Goal: Task Accomplishment & Management: Complete application form

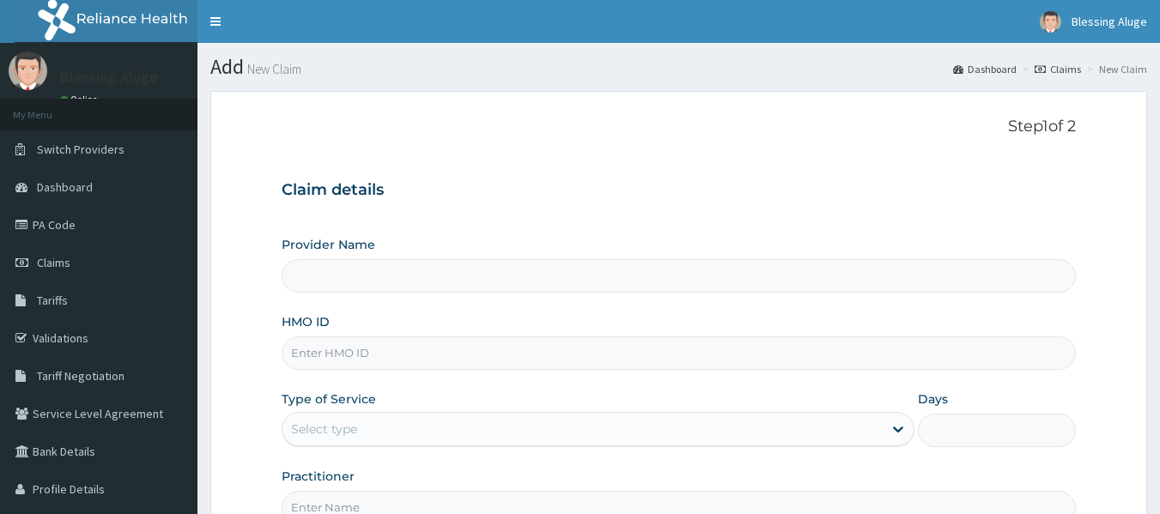
type input "Reliance Family Clinics (RFC) - Port Harcourt"
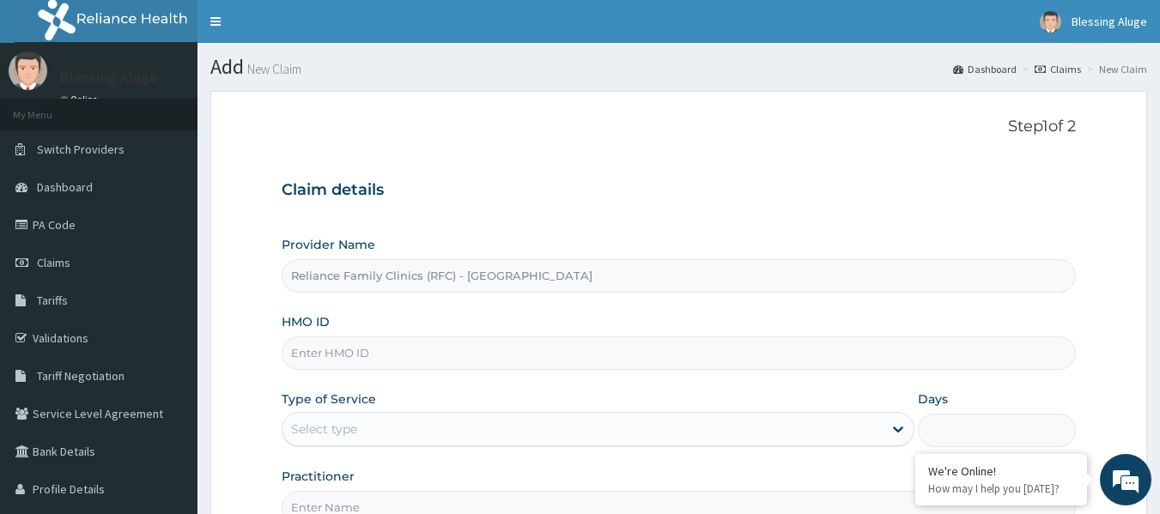
click at [477, 347] on input "HMO ID" at bounding box center [679, 353] width 795 height 33
paste input "OET/10045/A"
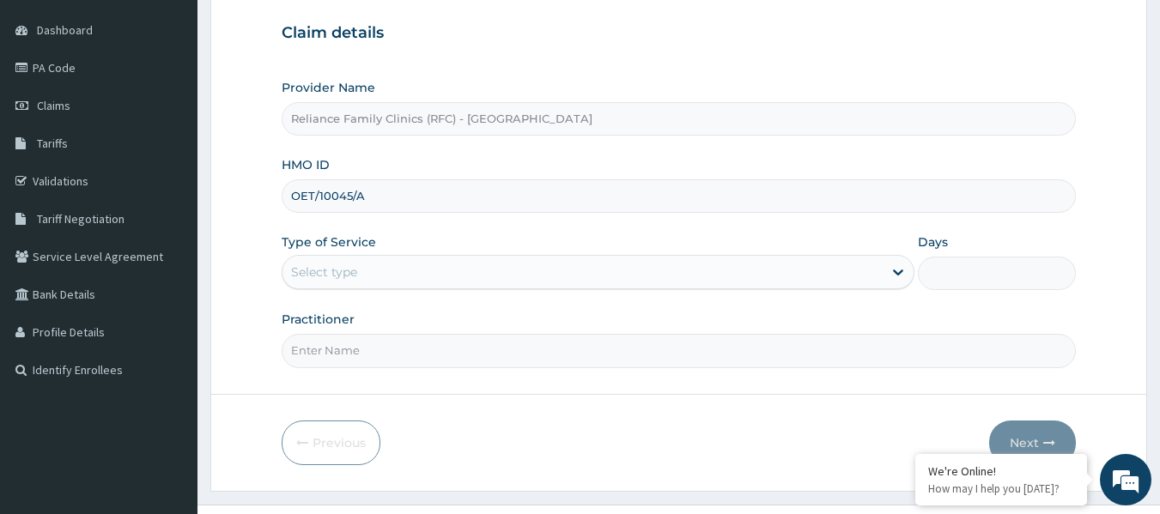
scroll to position [192, 0]
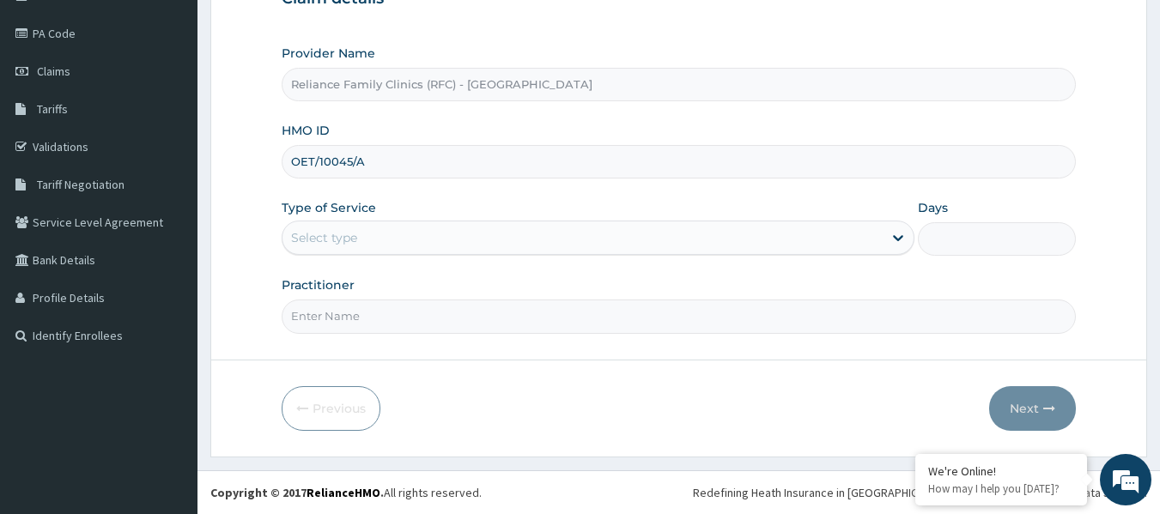
type input "OET/10045/A"
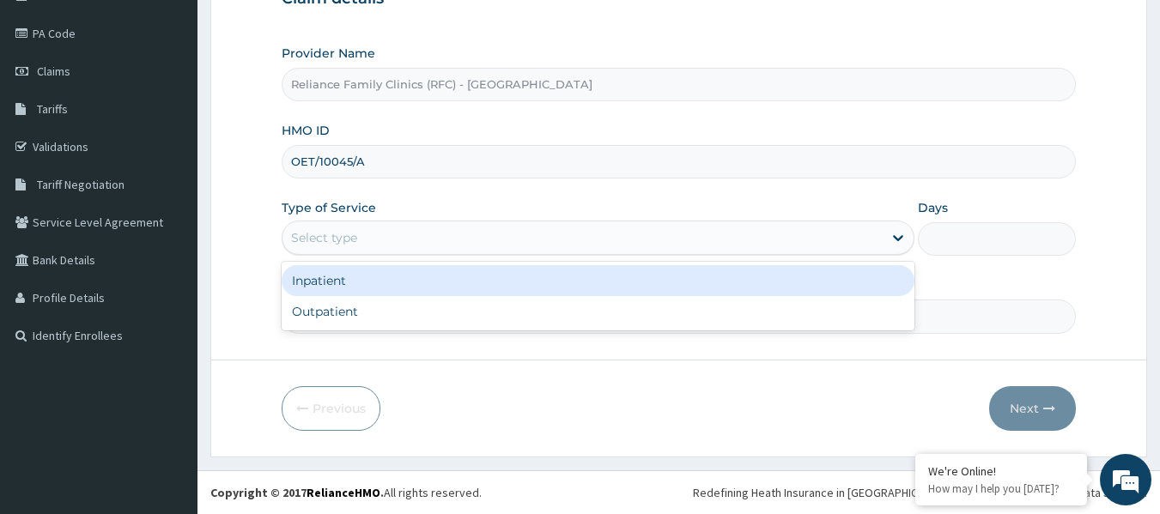
click at [523, 228] on div "Select type" at bounding box center [583, 237] width 600 height 27
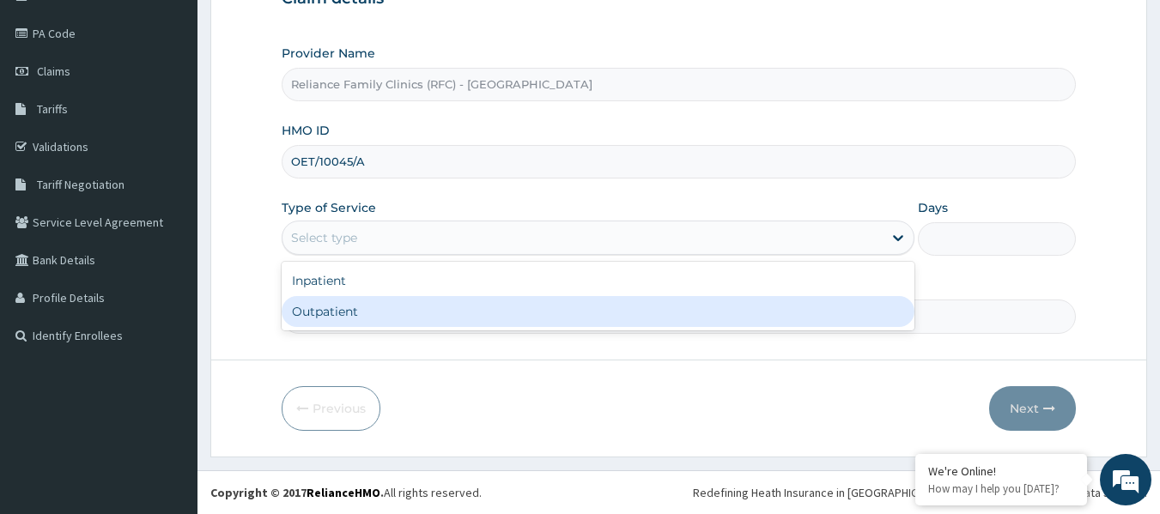
click at [491, 314] on div "Outpatient" at bounding box center [598, 311] width 633 height 31
type input "1"
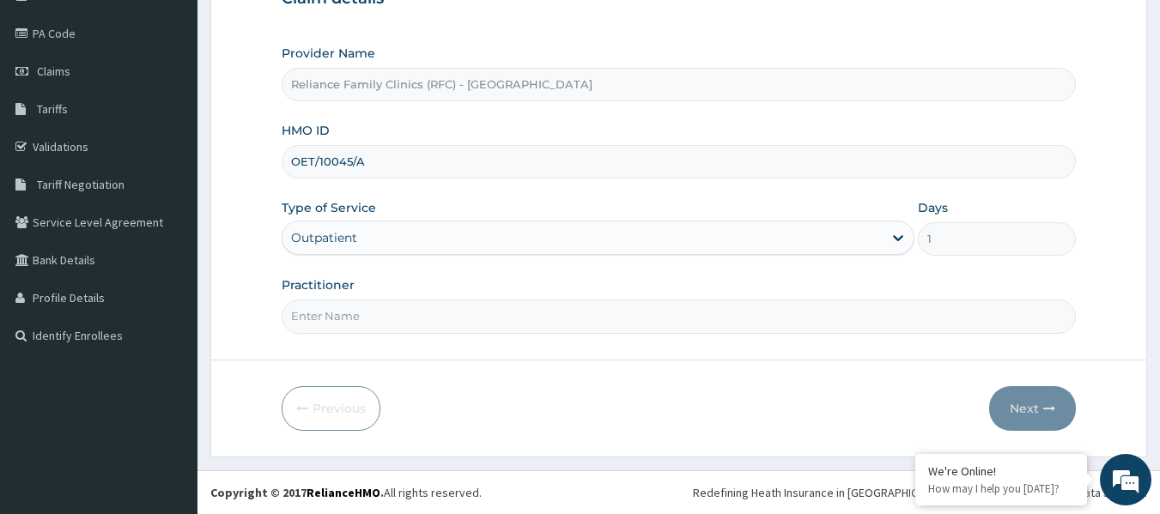
click at [455, 316] on input "Practitioner" at bounding box center [679, 316] width 795 height 33
type input "Locum"
click at [1009, 404] on button "Next" at bounding box center [1032, 408] width 87 height 45
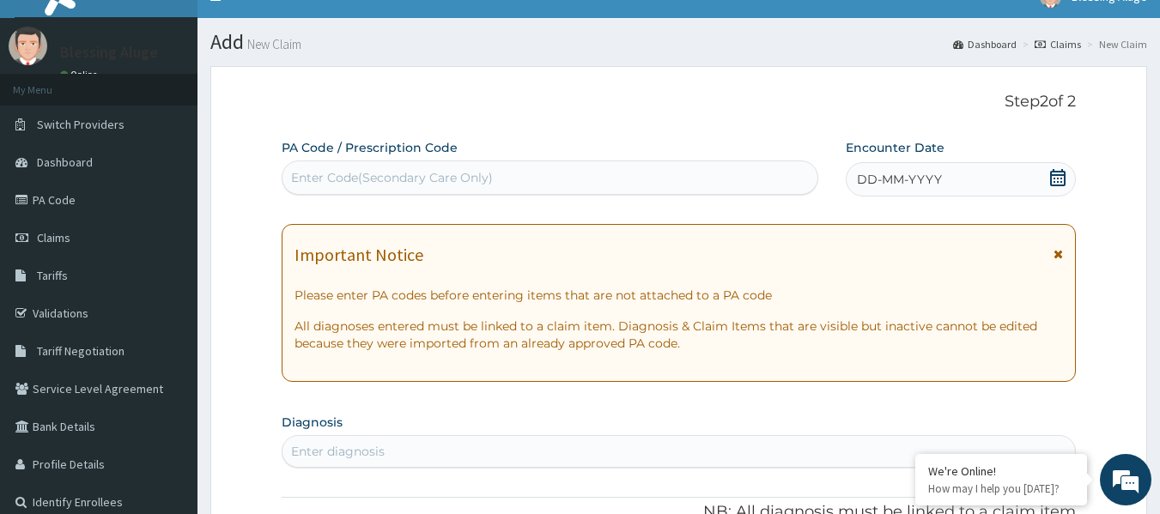
scroll to position [24, 0]
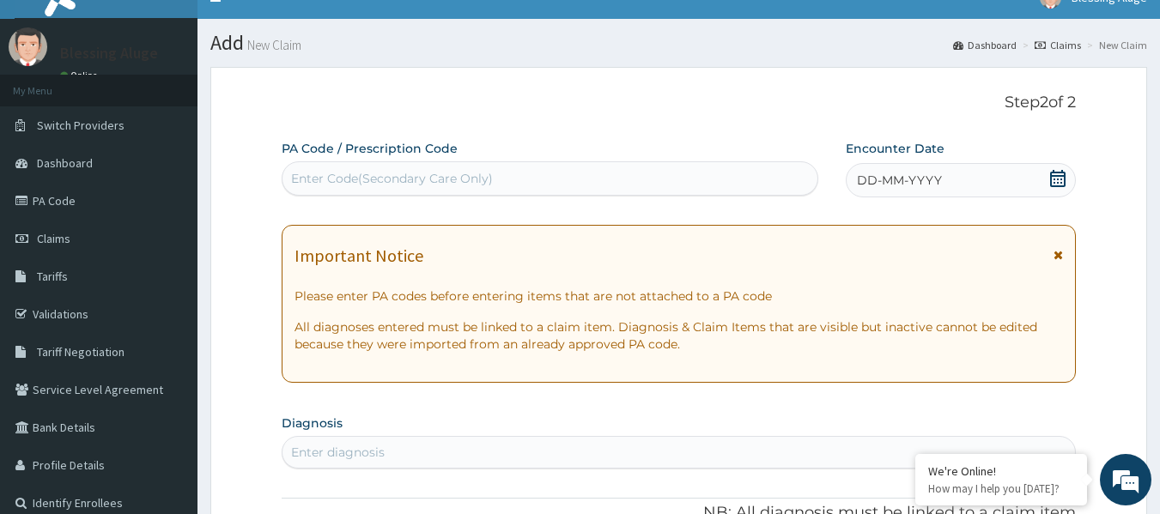
click at [527, 191] on div "Enter Code(Secondary Care Only)" at bounding box center [551, 178] width 536 height 27
paste input "PA/B95F7D"
type input "PA/B95F7D"
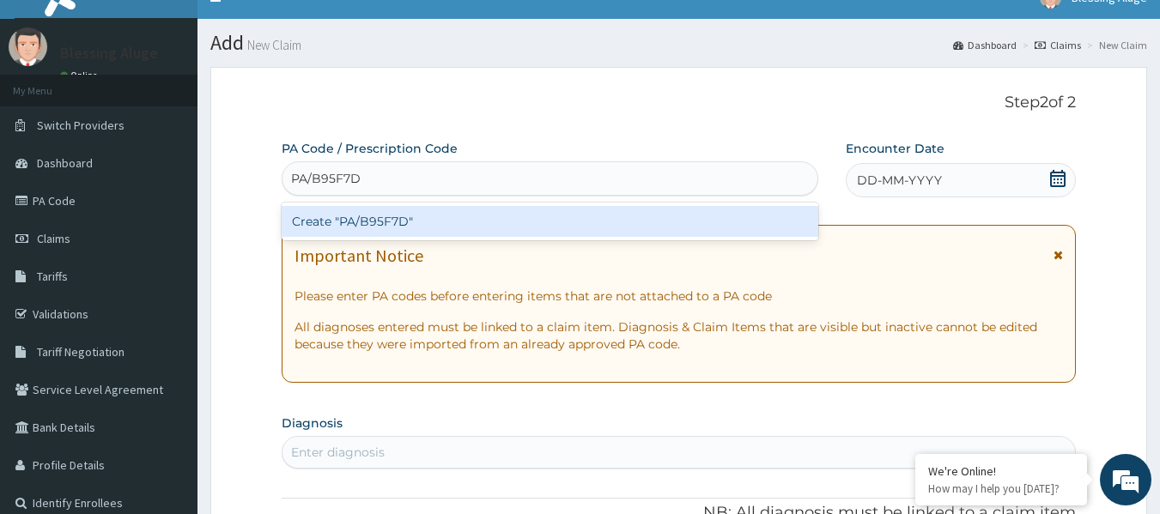
click at [496, 228] on div "Create "PA/B95F7D"" at bounding box center [551, 221] width 538 height 31
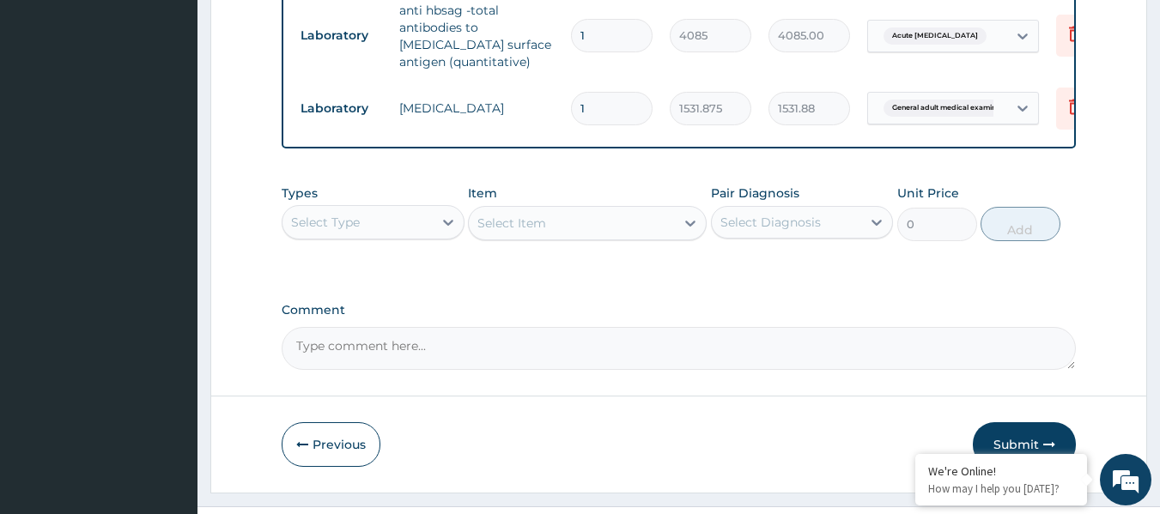
scroll to position [1152, 0]
click at [1005, 440] on button "Submit" at bounding box center [1024, 445] width 103 height 45
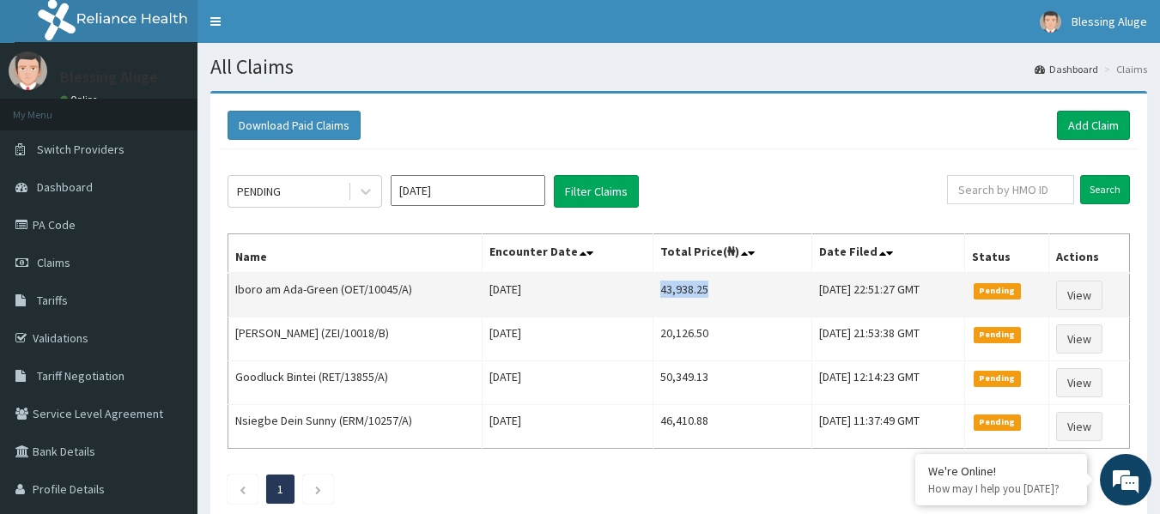
drag, startPoint x: 701, startPoint y: 289, endPoint x: 623, endPoint y: 288, distance: 78.2
click at [654, 288] on td "43,938.25" at bounding box center [733, 295] width 159 height 45
copy td "43,938.25"
